Goal: Complete application form

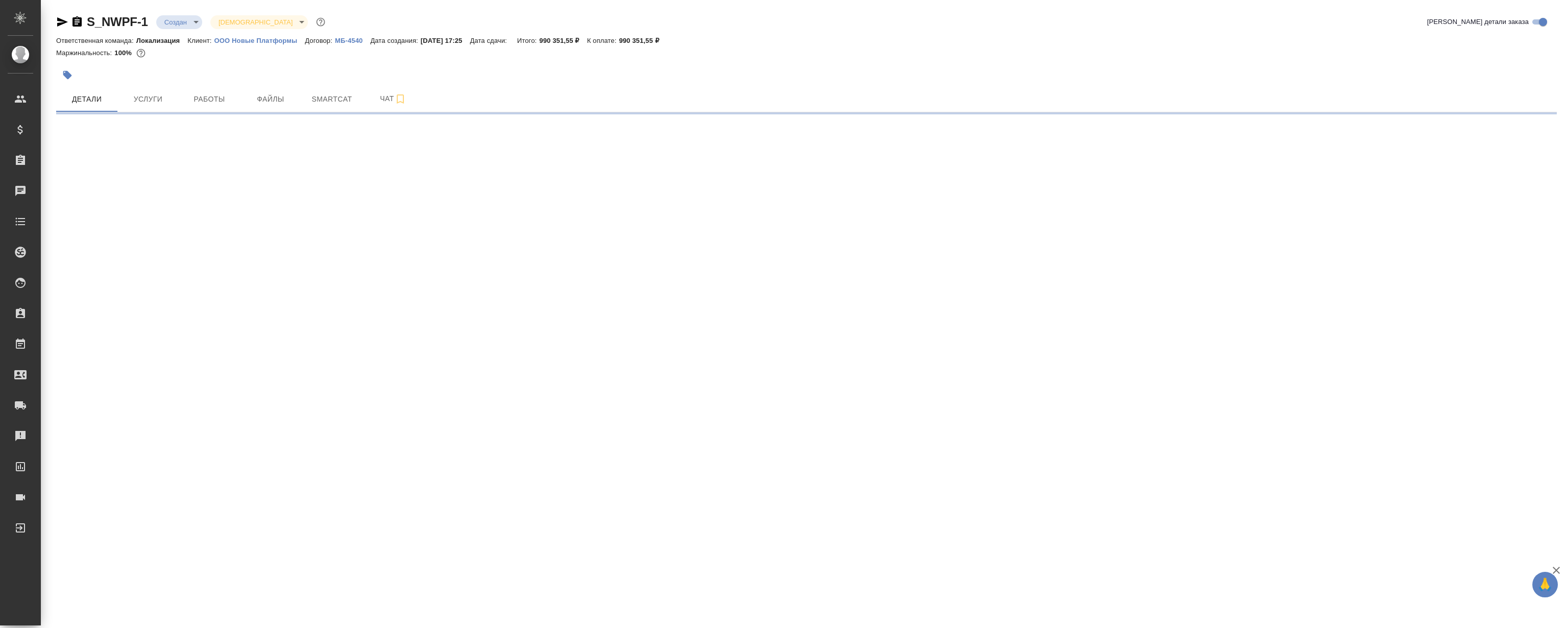
select select "RU"
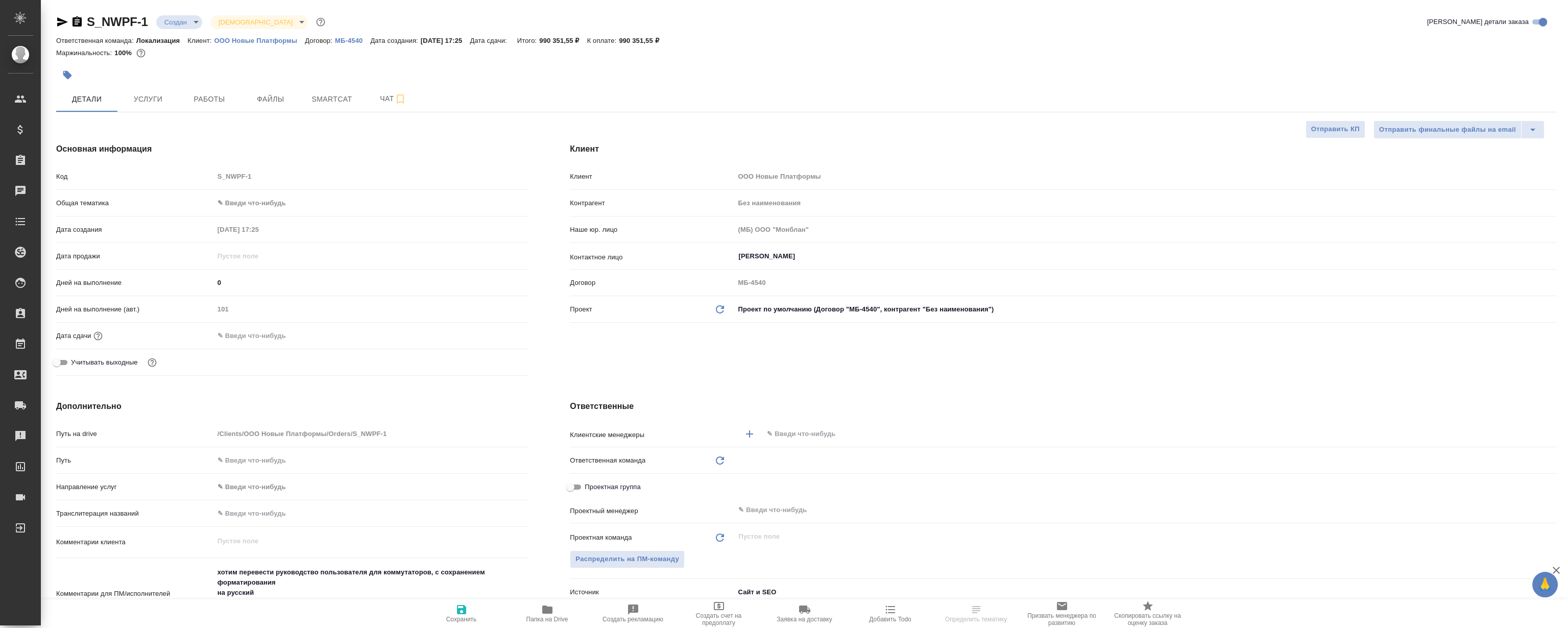
type textarea "x"
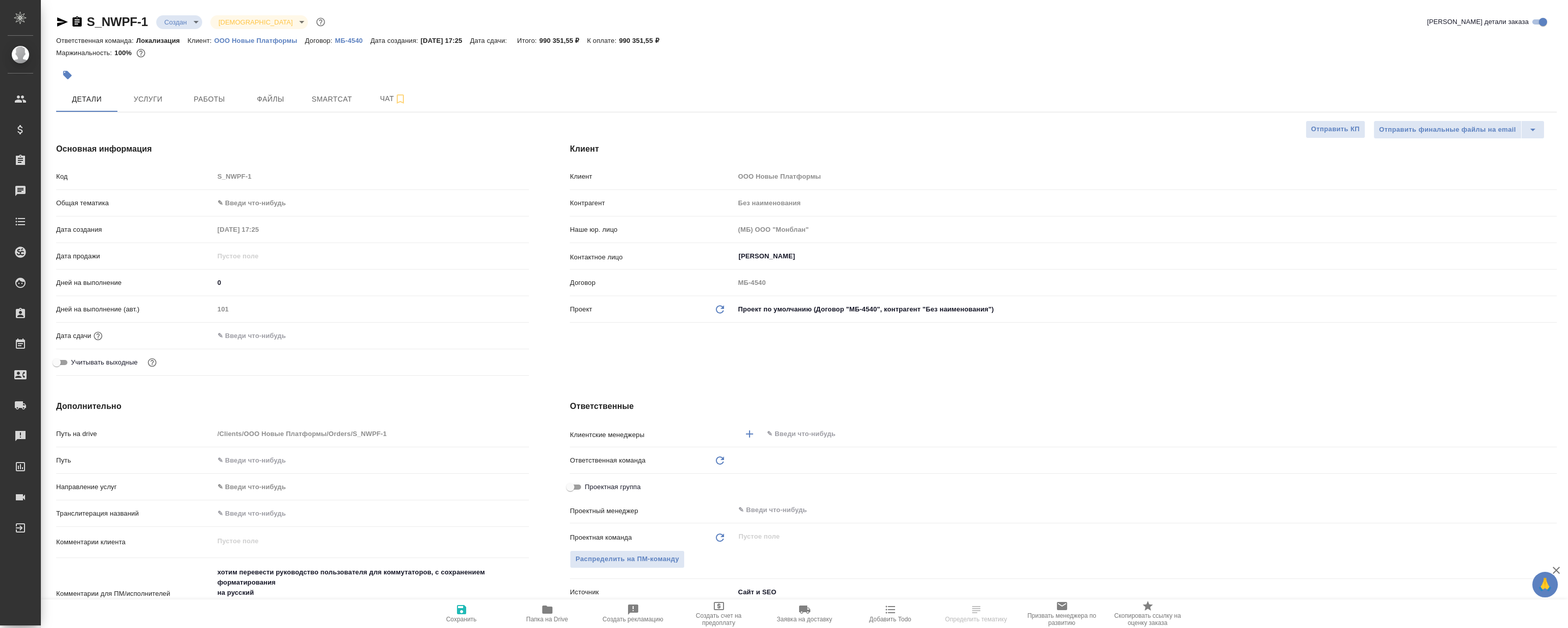
type textarea "x"
type input "[PERSON_NAME]"
type textarea "x"
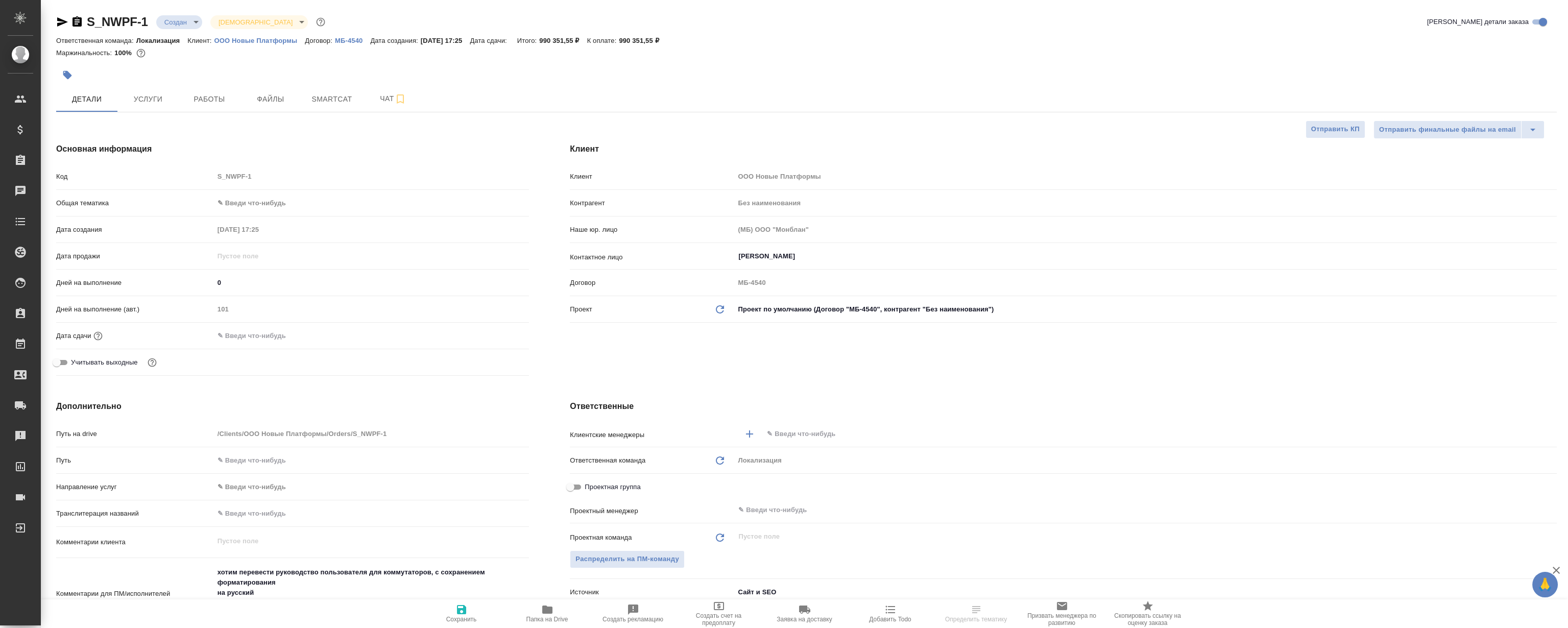
select select "RU"
type textarea "x"
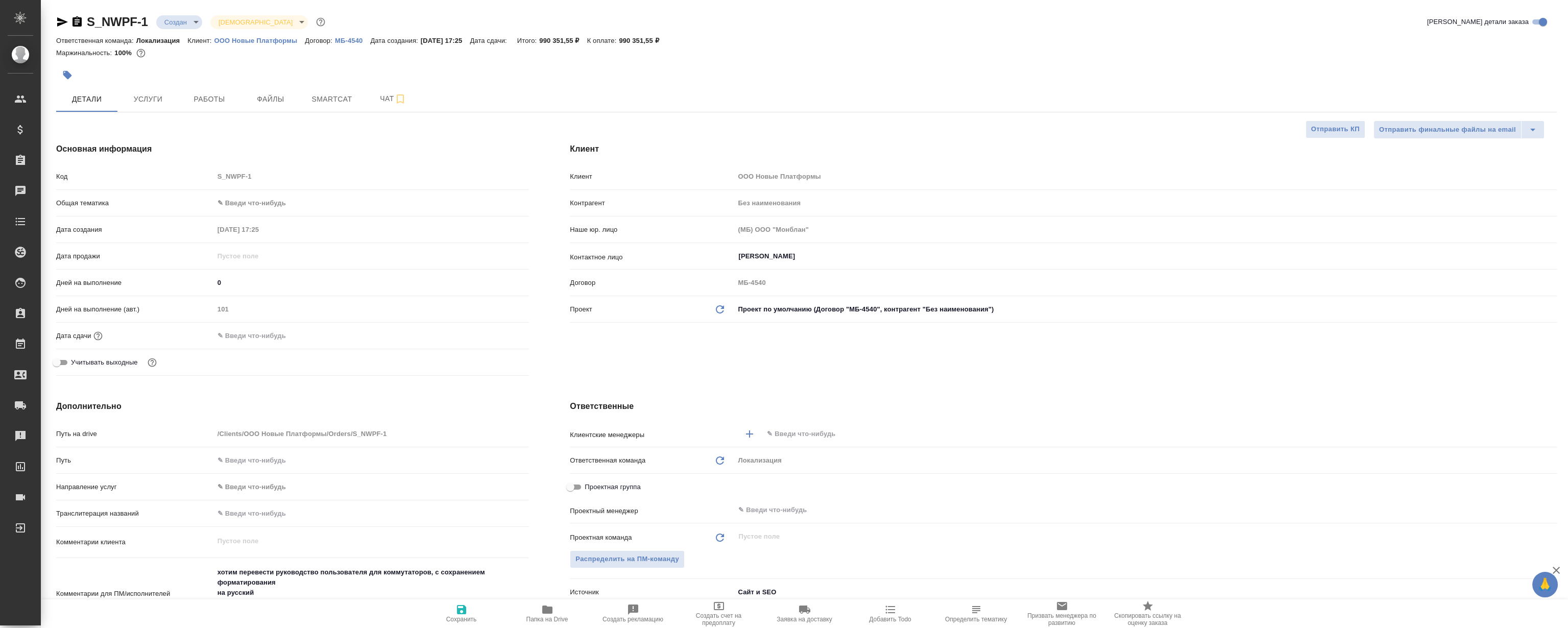
type textarea "x"
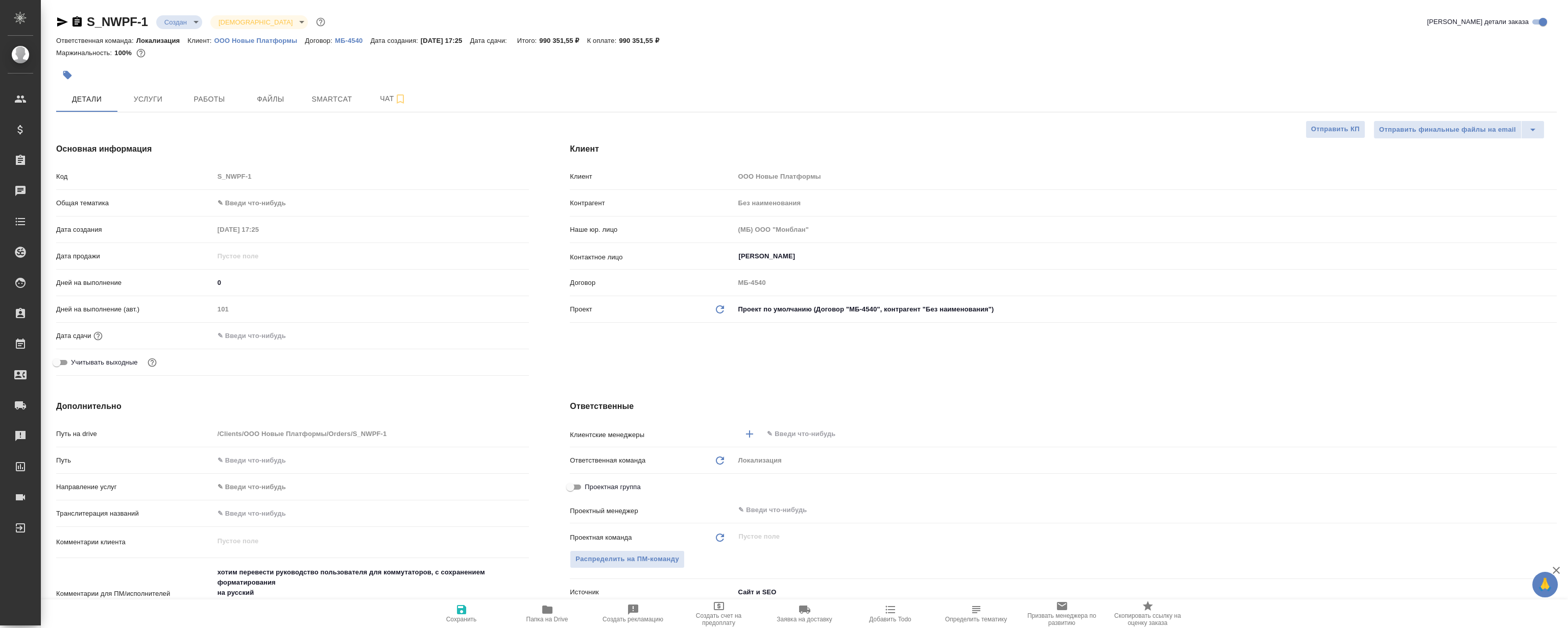
type textarea "x"
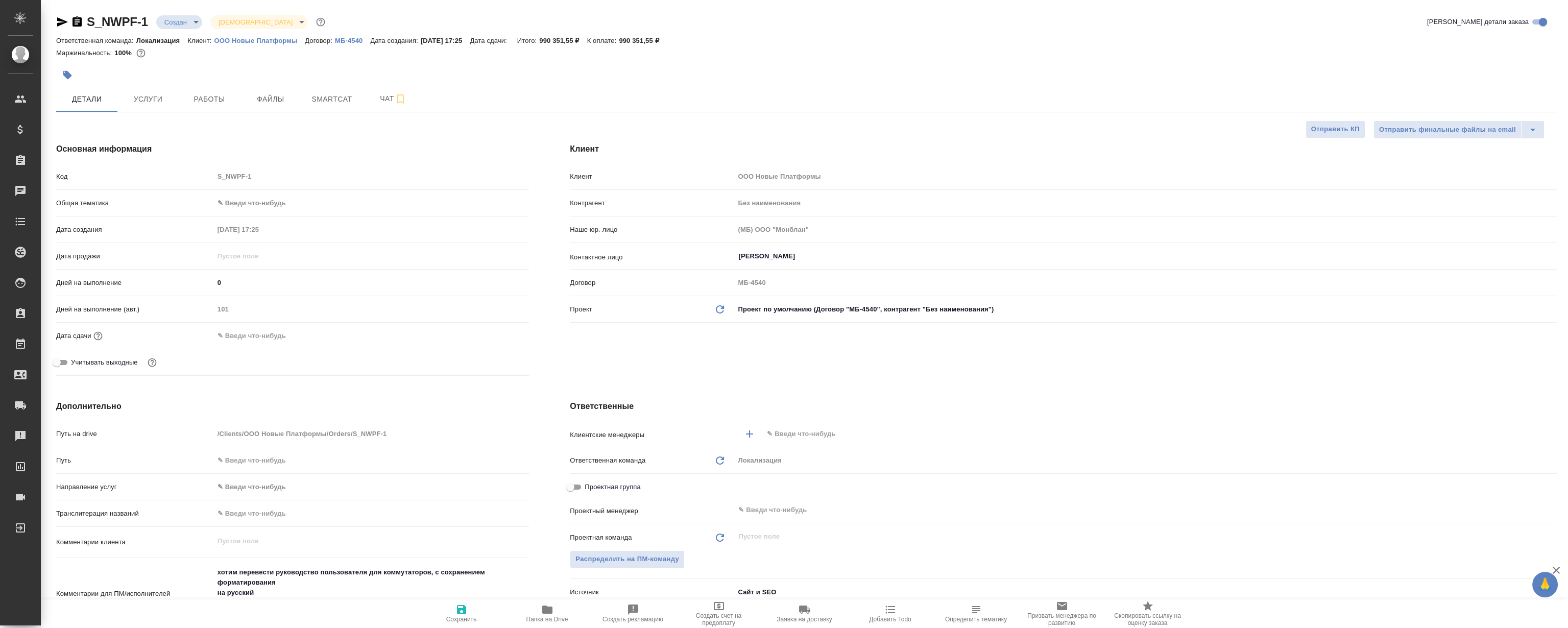
type textarea "x"
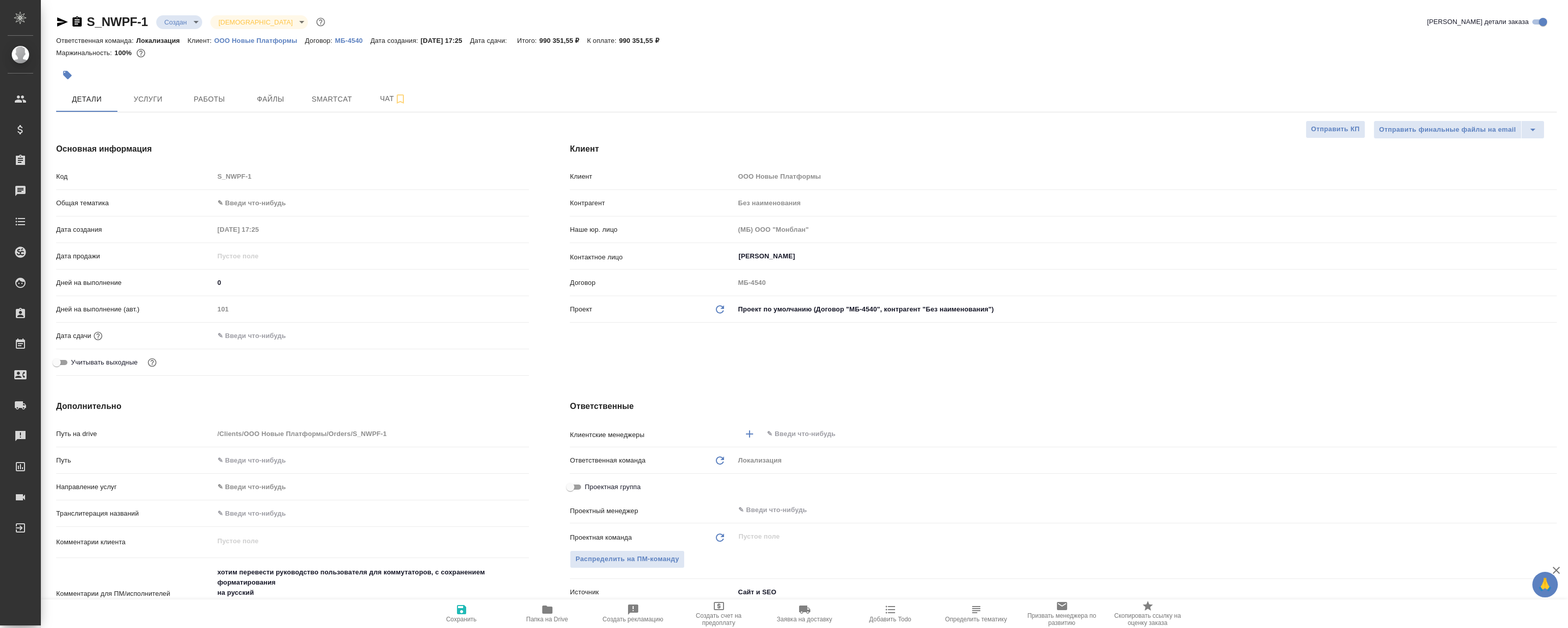
type textarea "x"
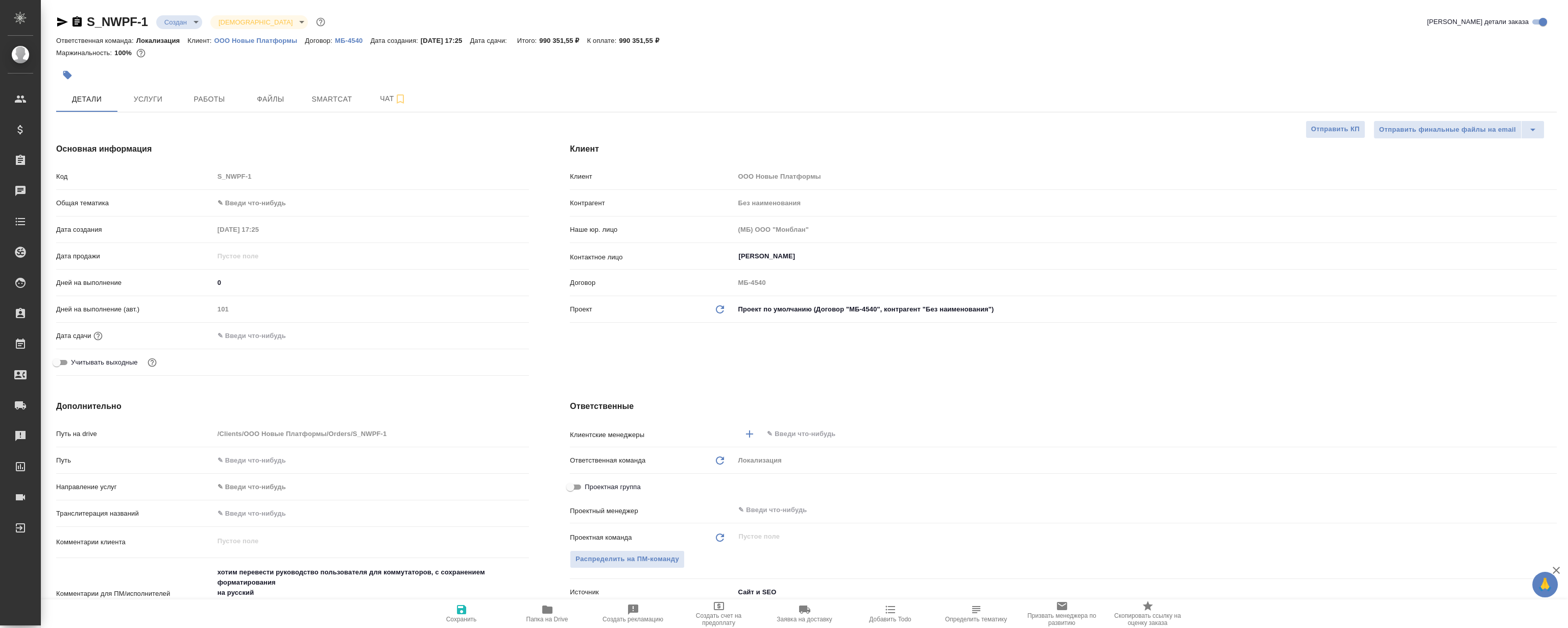
type textarea "x"
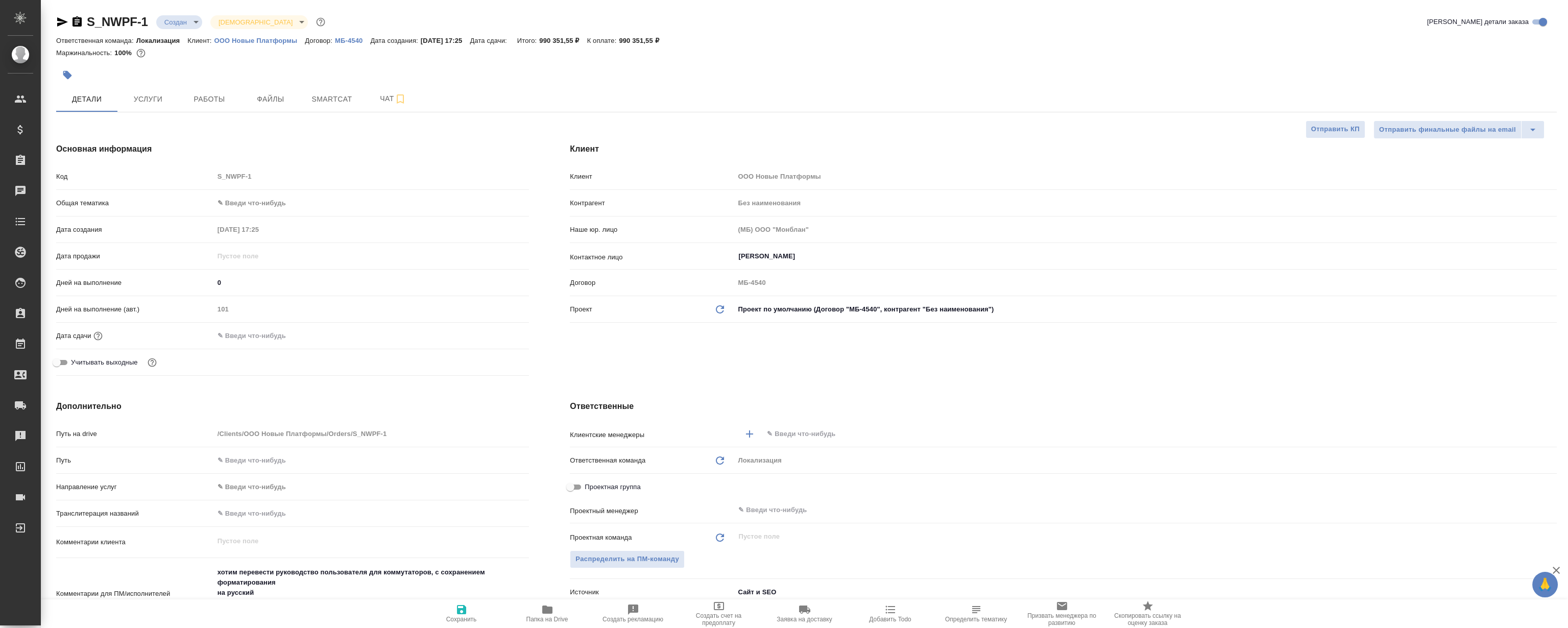
type textarea "x"
